Goal: Use online tool/utility: Utilize a website feature to perform a specific function

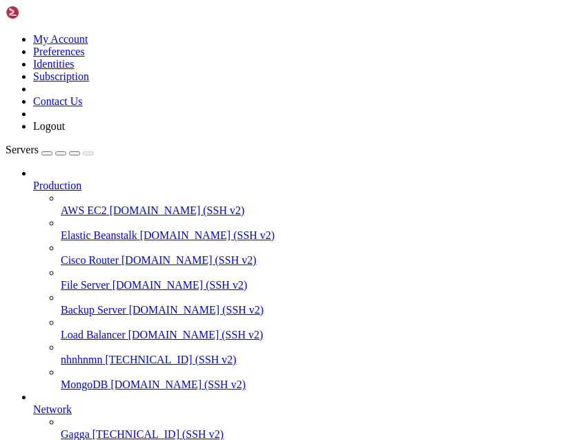
scroll to position [173, 0]
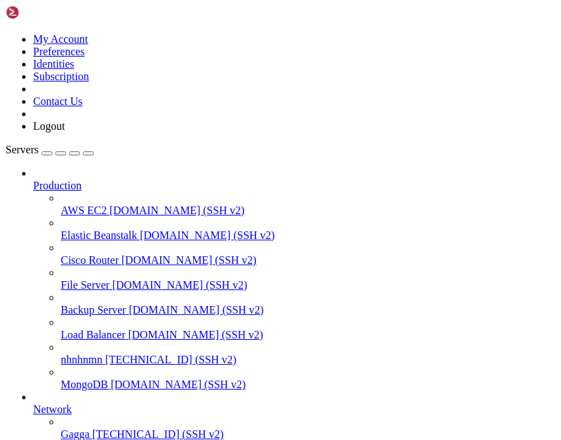
scroll to position [98, 0]
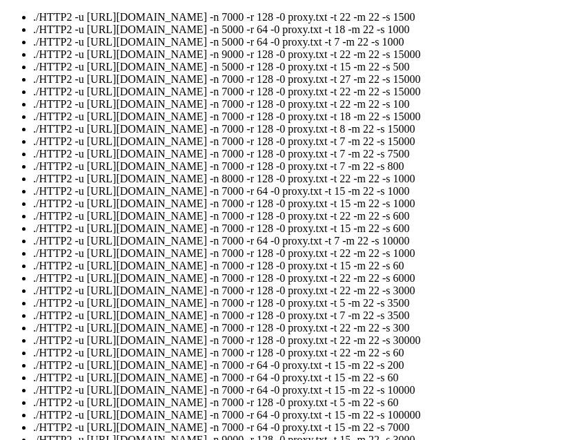
scroll to position [522, 0]
